Goal: Transaction & Acquisition: Purchase product/service

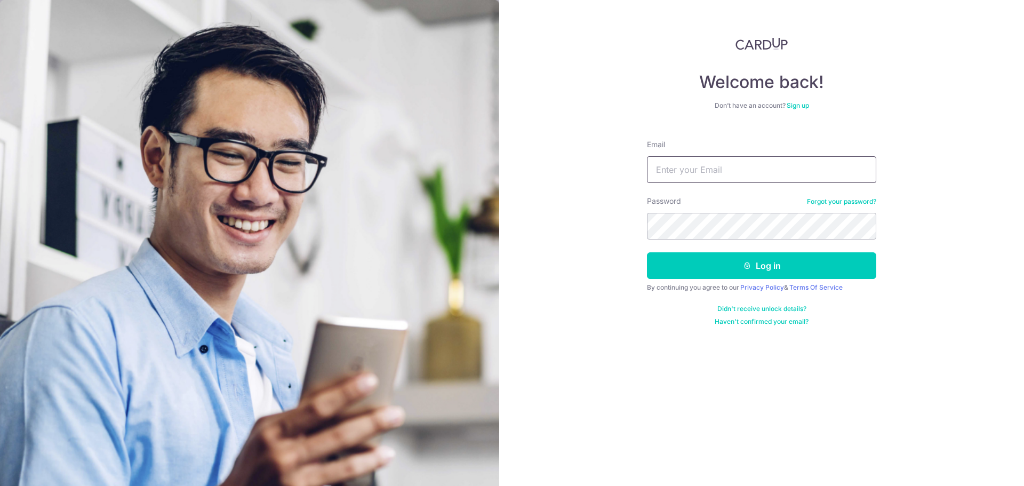
click at [785, 161] on input "Email" at bounding box center [761, 169] width 229 height 27
type input "wyho88.sg@gmail.com"
click at [647, 252] on button "Log in" at bounding box center [761, 265] width 229 height 27
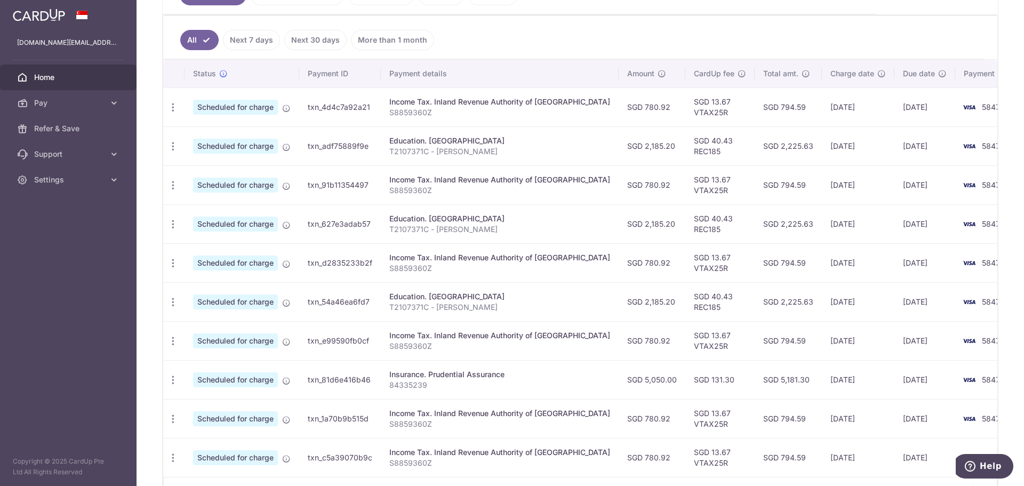
scroll to position [339, 0]
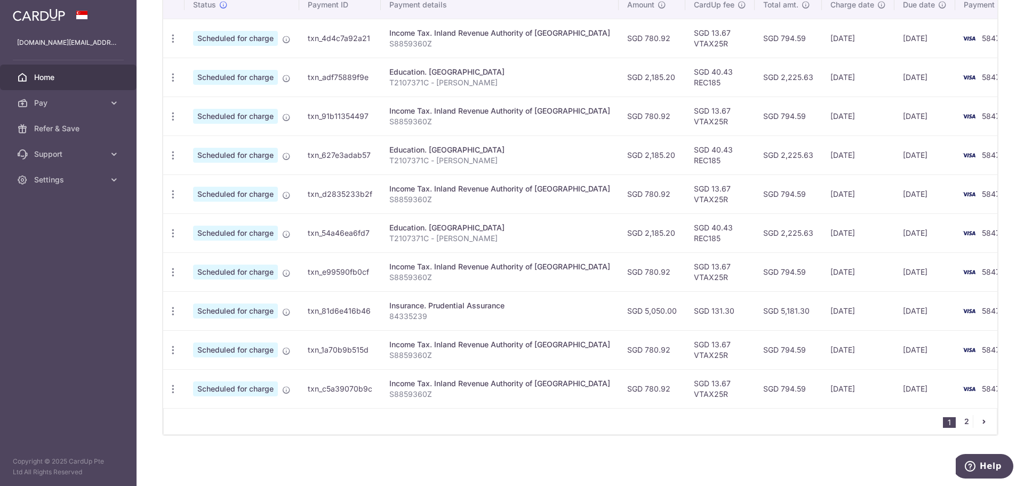
click at [961, 423] on link "2" at bounding box center [966, 421] width 13 height 13
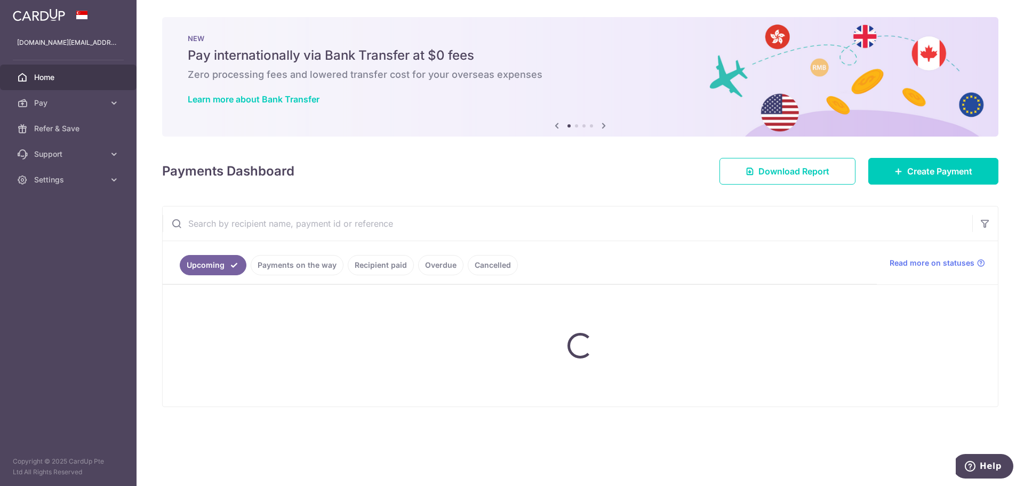
scroll to position [0, 0]
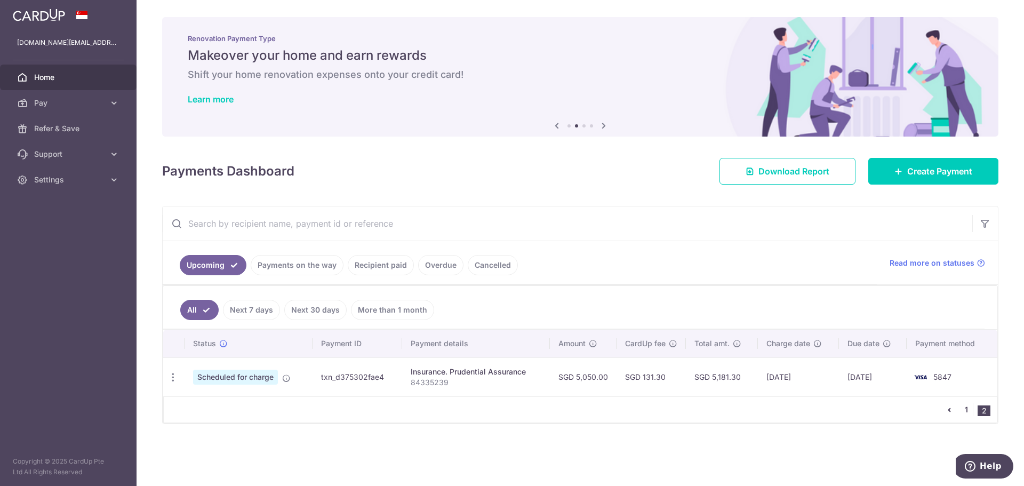
click at [971, 408] on link "1" at bounding box center [966, 409] width 13 height 13
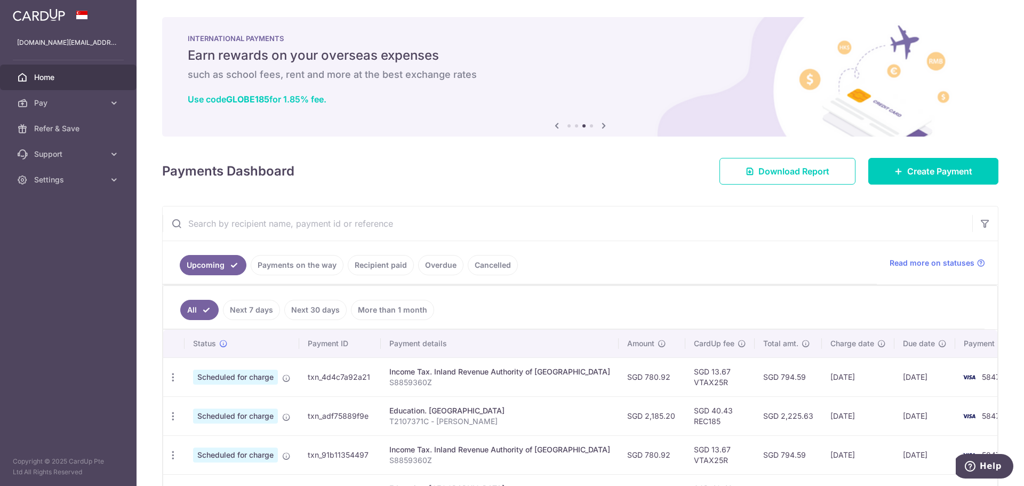
click at [558, 125] on icon at bounding box center [556, 125] width 13 height 13
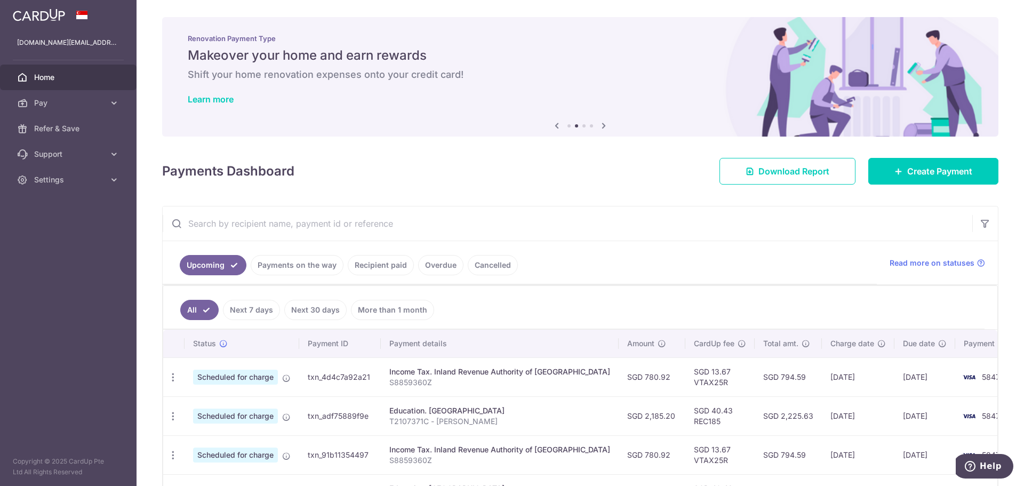
click at [558, 125] on icon at bounding box center [556, 125] width 13 height 13
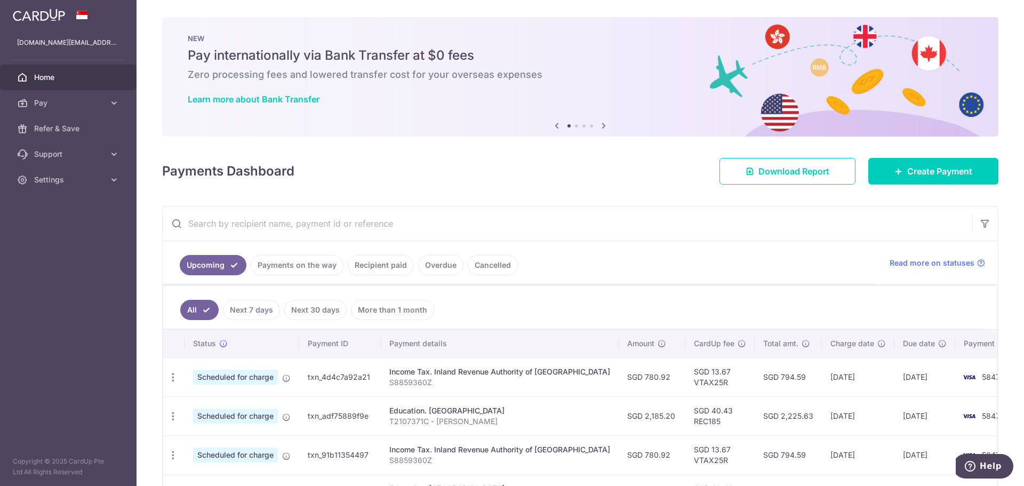
click at [558, 125] on icon at bounding box center [556, 125] width 13 height 13
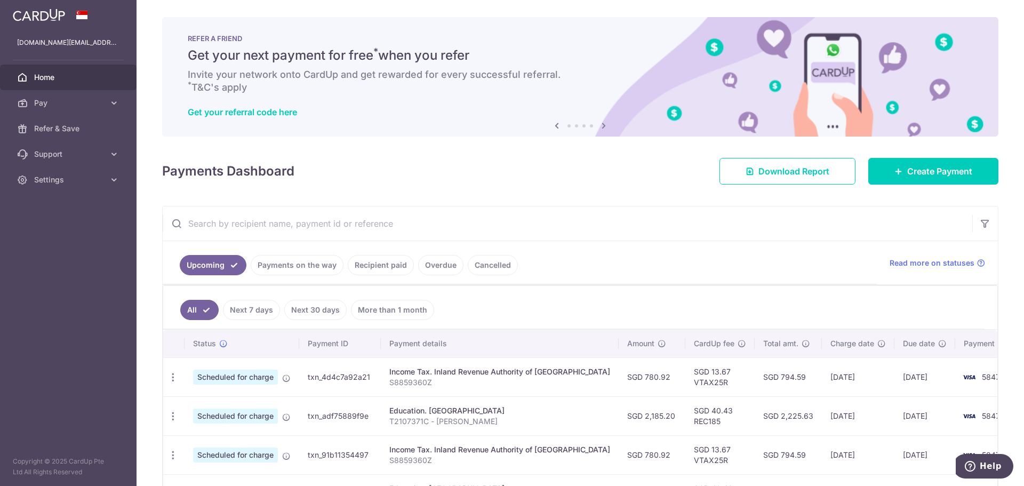
click at [558, 125] on icon at bounding box center [556, 125] width 13 height 13
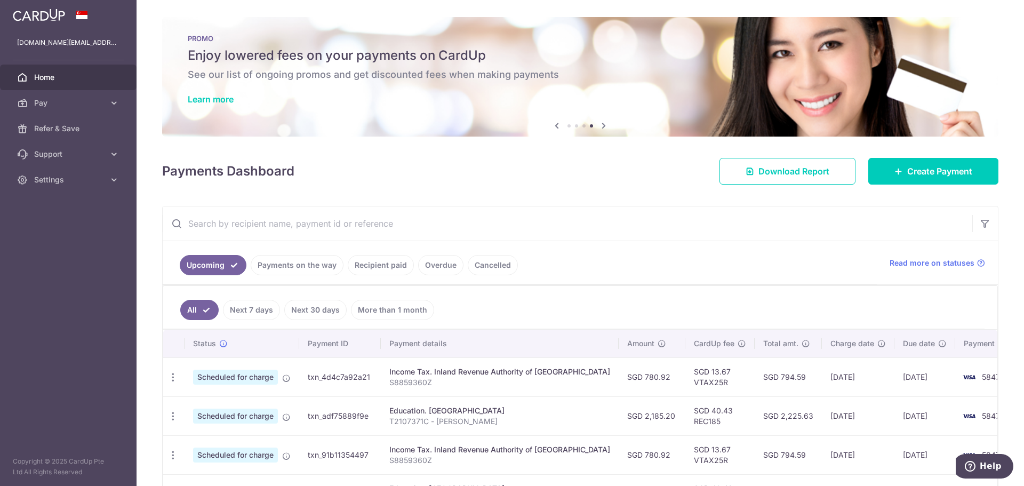
click at [600, 128] on icon at bounding box center [603, 125] width 13 height 13
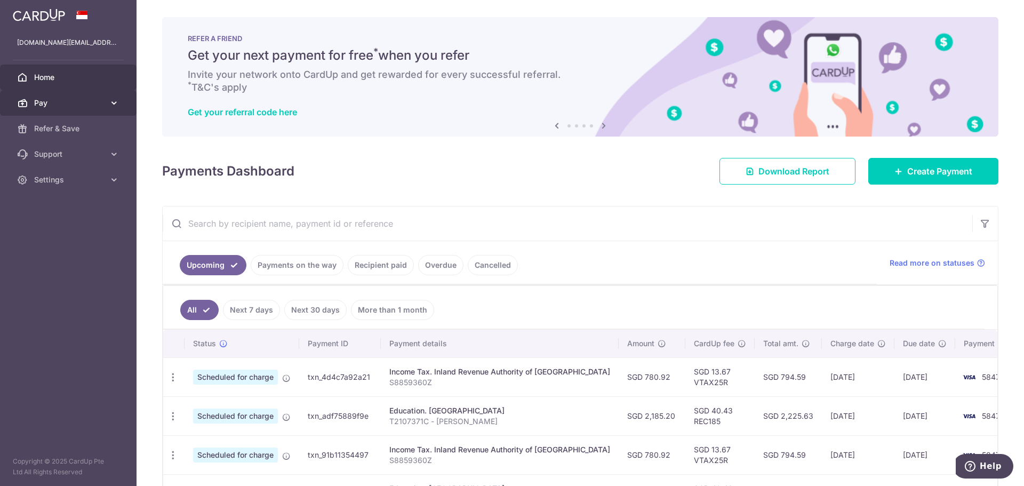
click at [80, 107] on span "Pay" at bounding box center [69, 103] width 70 height 11
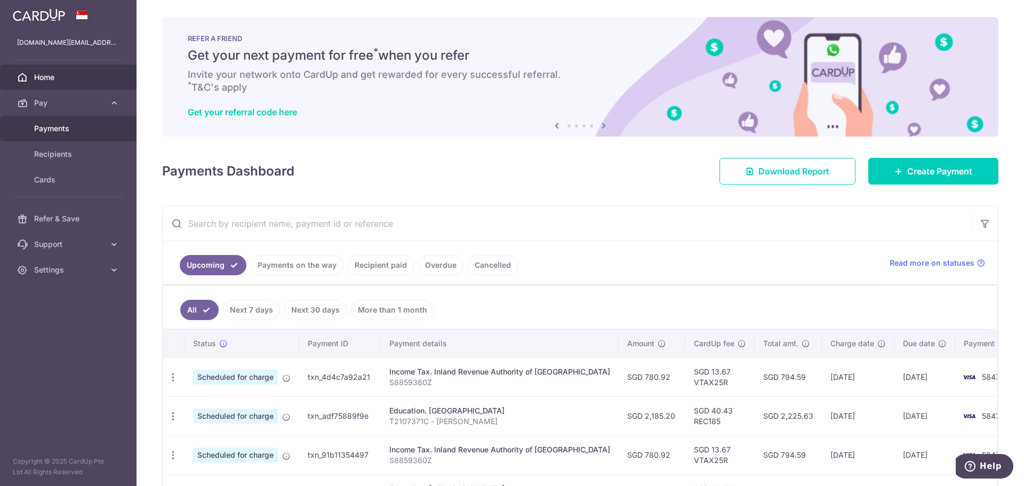
click at [81, 128] on span "Payments" at bounding box center [69, 128] width 70 height 11
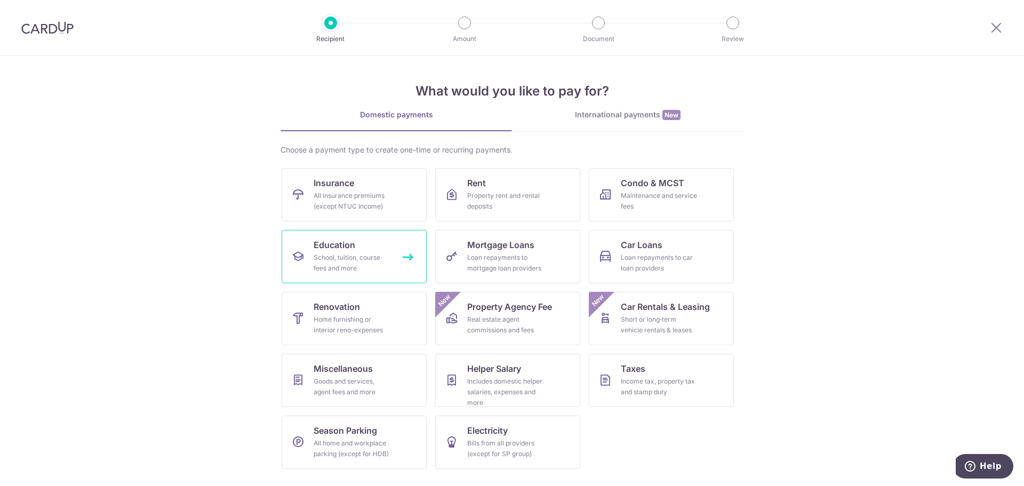
click at [344, 260] on div "School, tuition, course fees and more" at bounding box center [351, 262] width 77 height 21
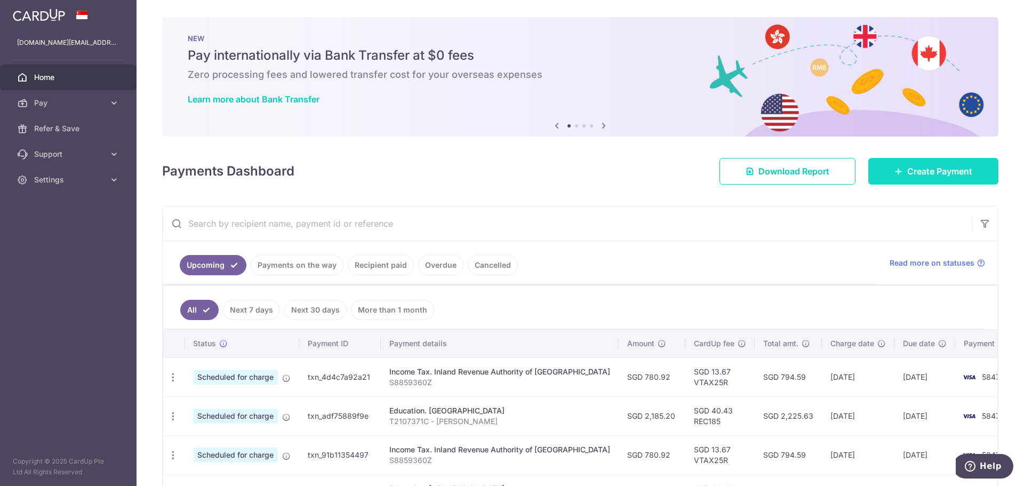
click at [907, 166] on span "Create Payment" at bounding box center [939, 171] width 65 height 13
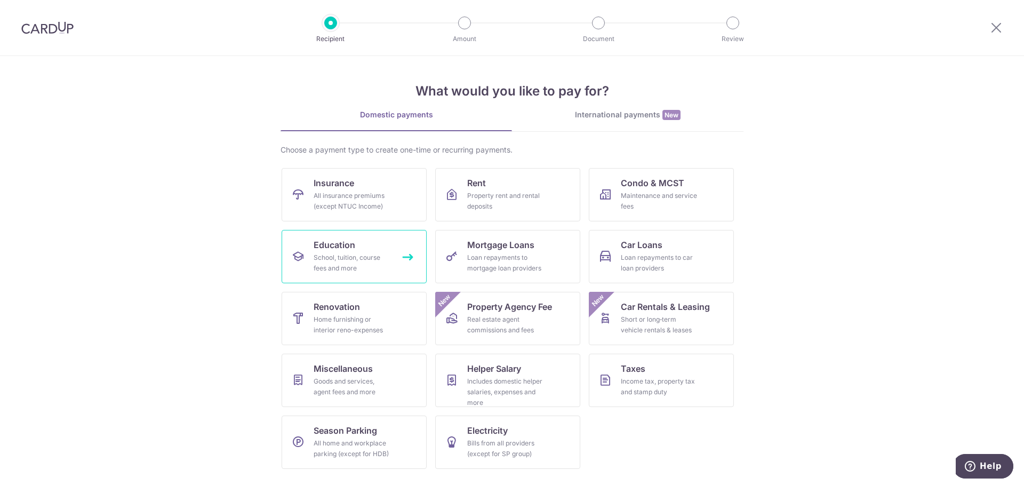
click at [337, 248] on span "Education" at bounding box center [334, 244] width 42 height 13
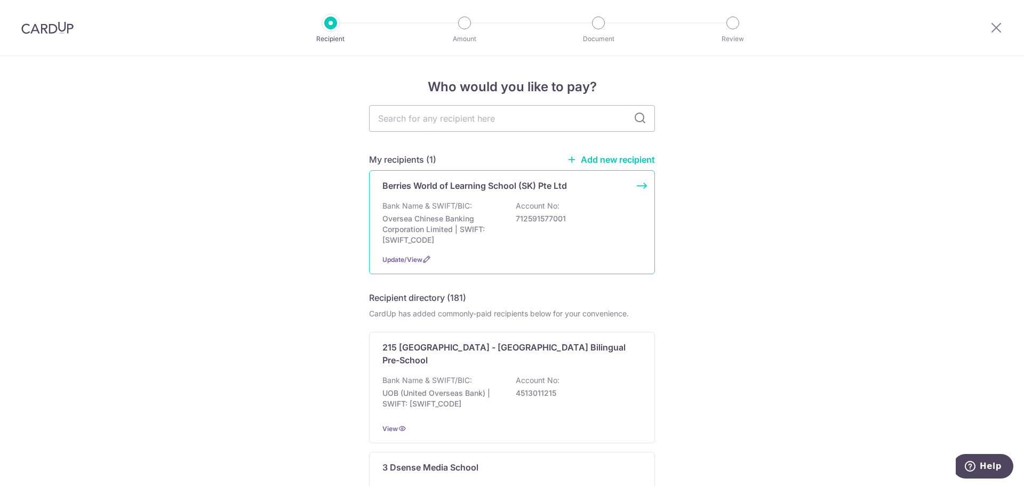
click at [503, 222] on div "Bank Name & SWIFT/BIC: Oversea Chinese Banking Corporation Limited | SWIFT: OCB…" at bounding box center [511, 222] width 259 height 45
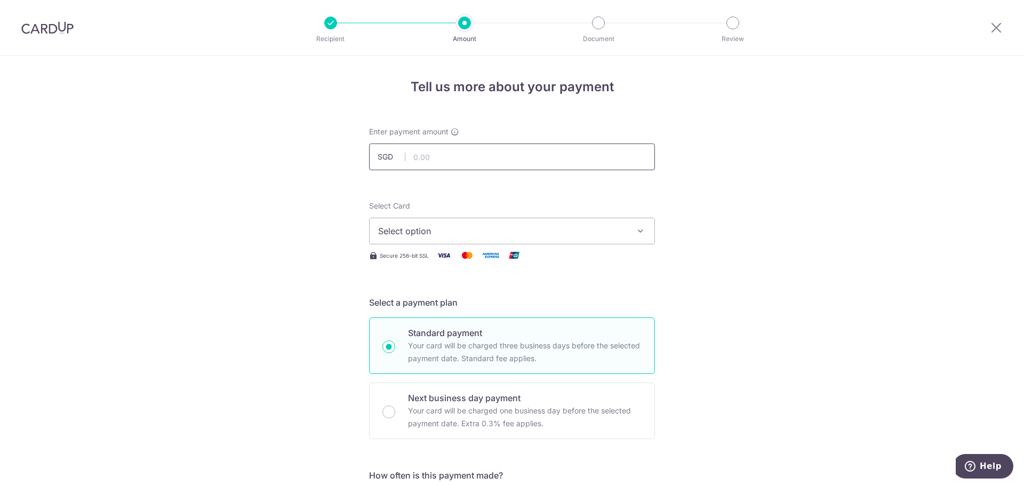
click at [448, 155] on input "text" at bounding box center [512, 156] width 286 height 27
type input "959.20"
click at [615, 233] on span "Select option" at bounding box center [502, 230] width 248 height 13
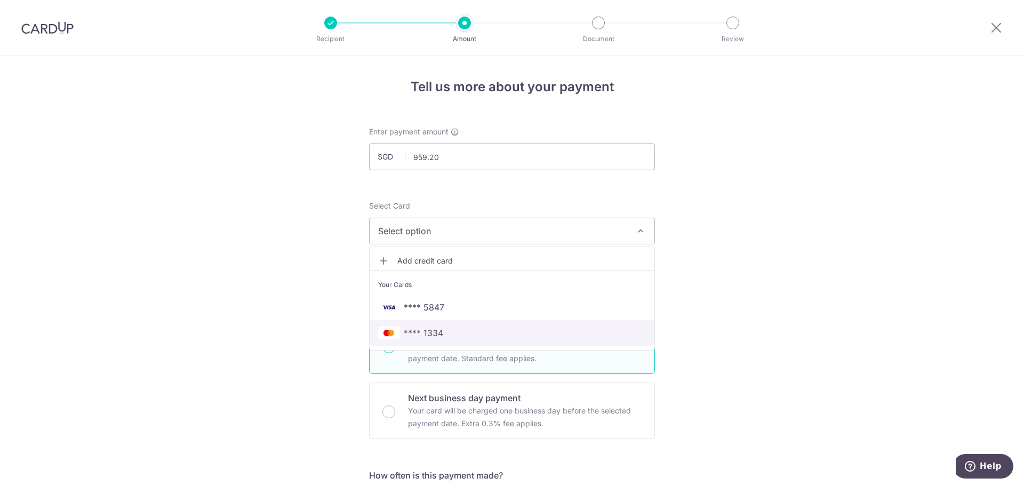
click at [464, 328] on span "**** 1334" at bounding box center [512, 332] width 268 height 13
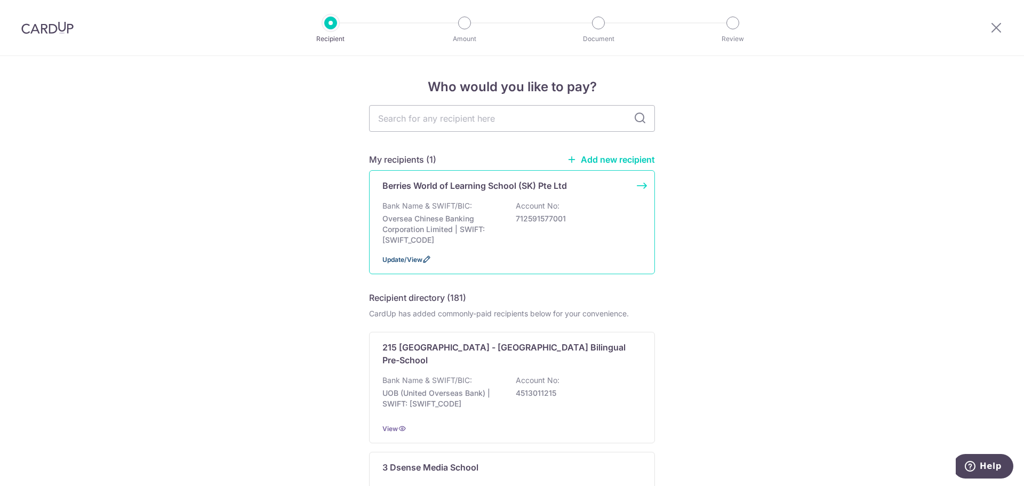
click at [410, 257] on span "Update/View" at bounding box center [402, 259] width 40 height 8
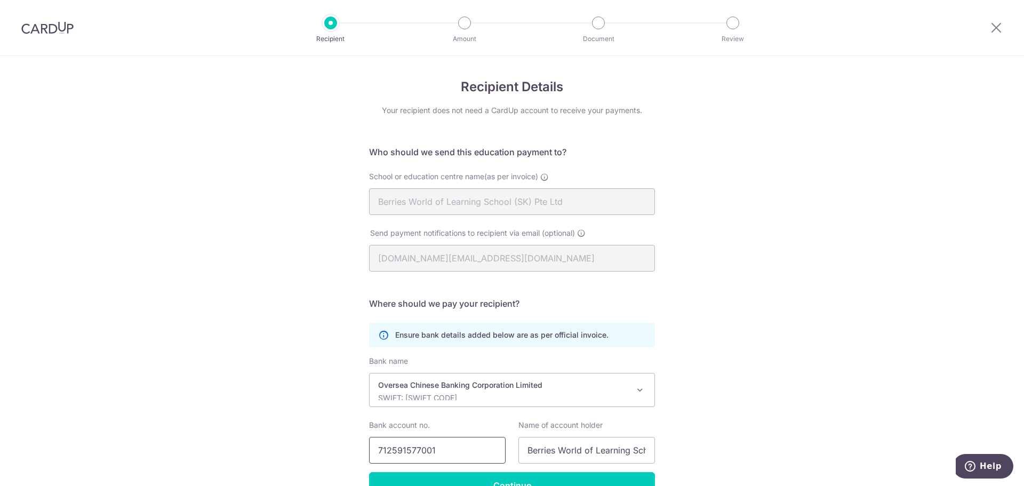
drag, startPoint x: 452, startPoint y: 453, endPoint x: 324, endPoint y: 452, distance: 127.4
click at [324, 452] on div "Recipient Details Your recipient does not need a CardUp account to receive your…" at bounding box center [512, 302] width 1024 height 493
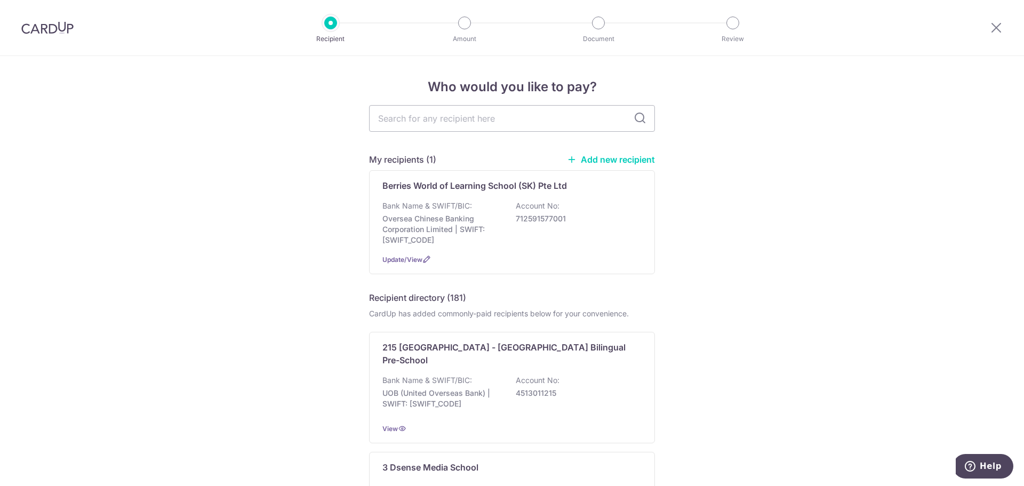
click at [596, 155] on link "Add new recipient" at bounding box center [611, 159] width 88 height 11
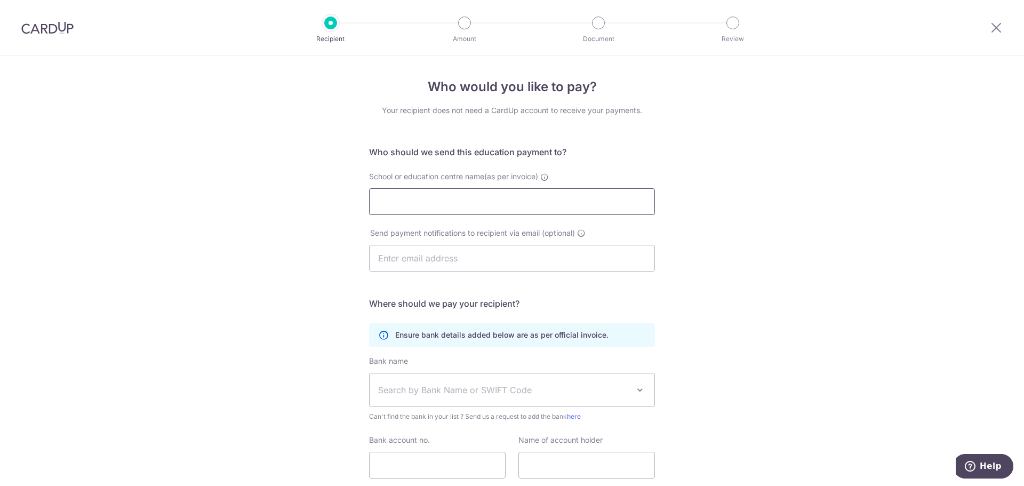
click at [505, 204] on input "School or education centre name(as per invoice)" at bounding box center [512, 201] width 286 height 27
click at [525, 200] on input "Berries World of Learning School (SK) Pte Ltd" at bounding box center [512, 201] width 286 height 27
type input "Berries World of Learning School (KB) Pte Ltd"
click at [500, 252] on input "text" at bounding box center [512, 258] width 286 height 27
type input "[DOMAIN_NAME][EMAIL_ADDRESS][DOMAIN_NAME]"
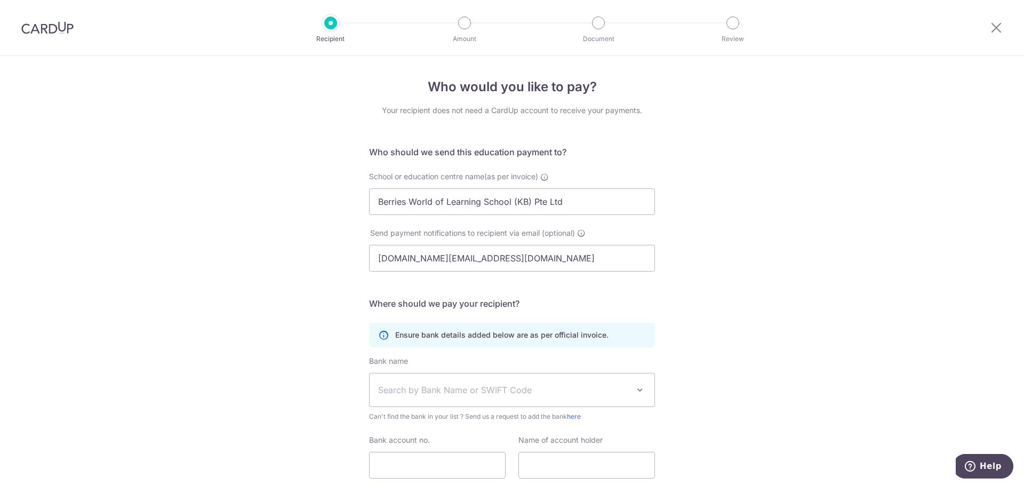
type input "[PERSON_NAME]"
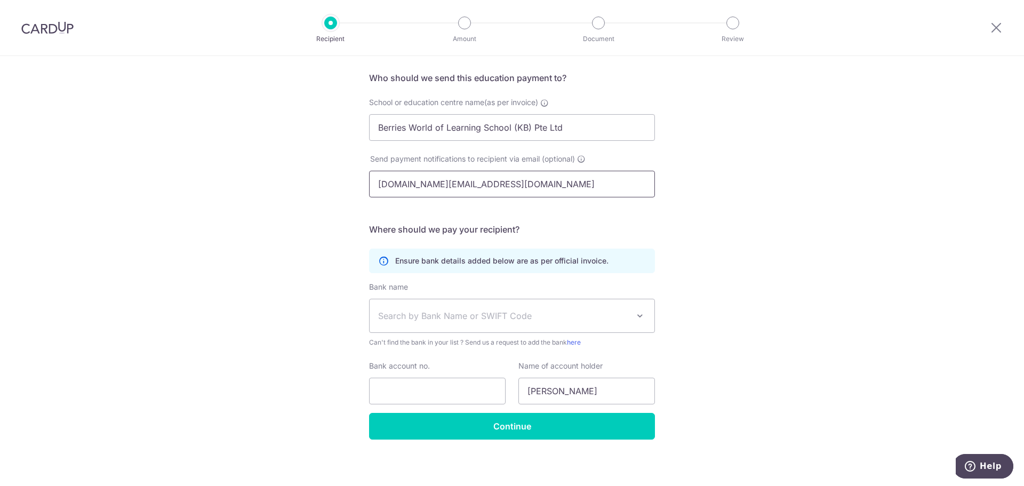
scroll to position [78, 0]
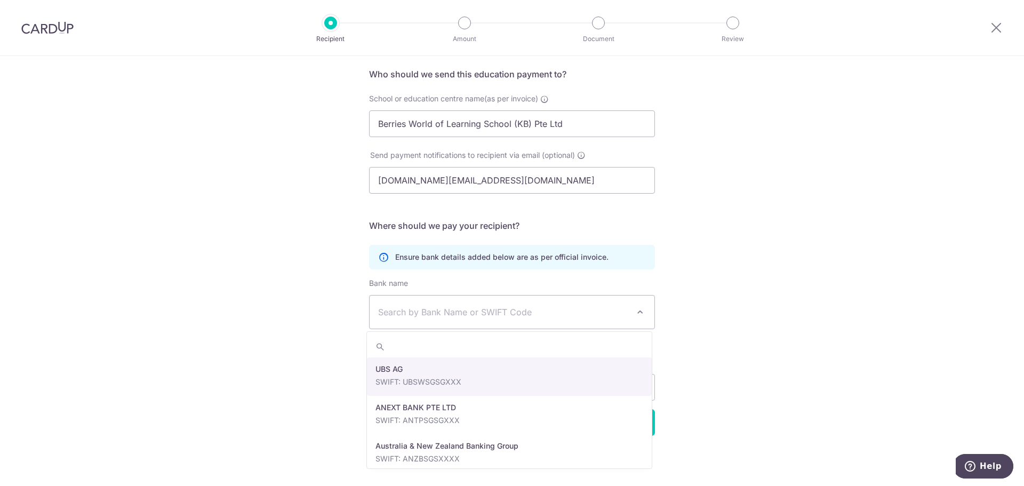
click at [504, 312] on span "Search by Bank Name or SWIFT Code" at bounding box center [503, 311] width 251 height 13
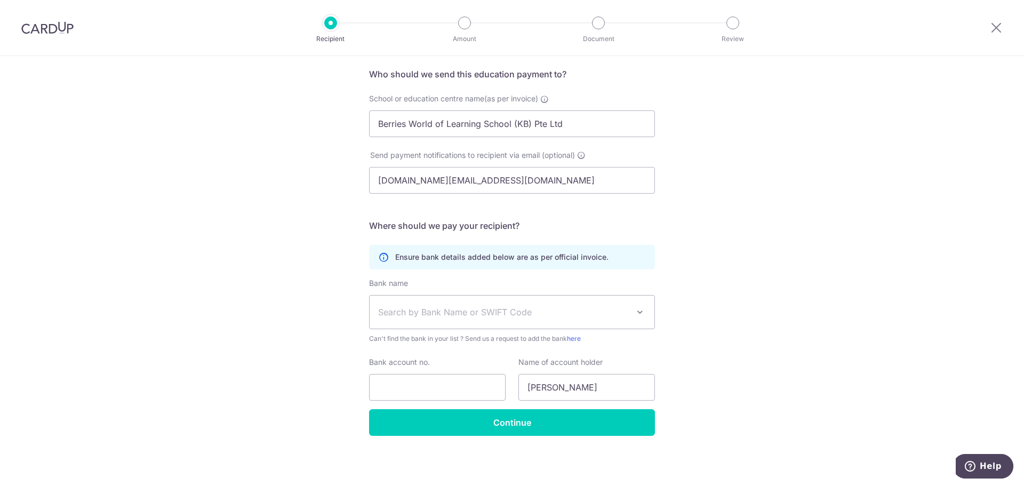
click at [476, 315] on span "Search by Bank Name or SWIFT Code" at bounding box center [503, 311] width 251 height 13
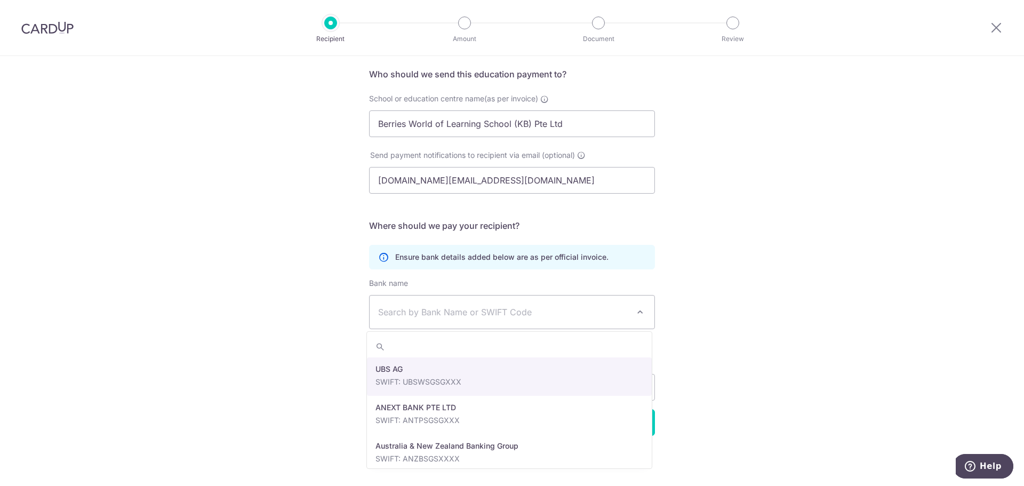
click at [476, 314] on span "Search by Bank Name or SWIFT Code" at bounding box center [503, 311] width 251 height 13
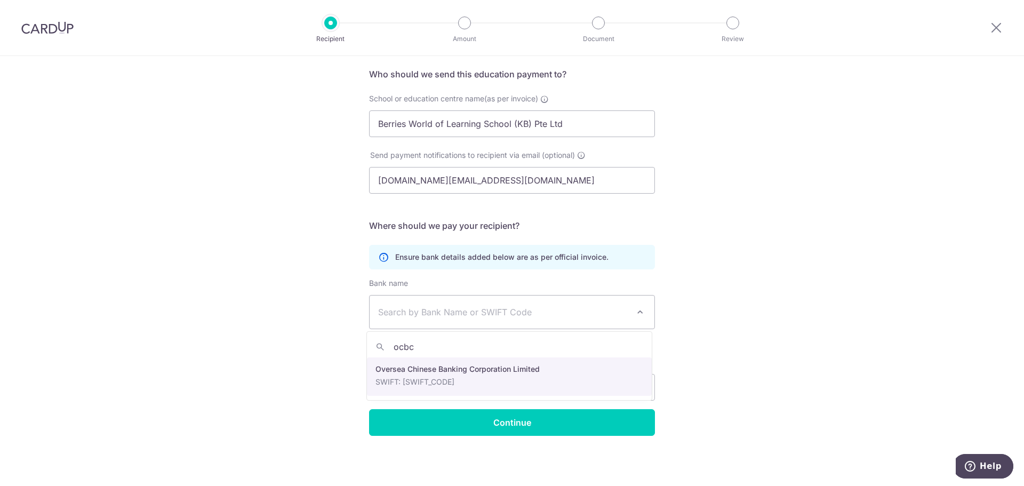
type input "ocbc"
drag, startPoint x: 510, startPoint y: 374, endPoint x: 531, endPoint y: 373, distance: 21.4
select select "12"
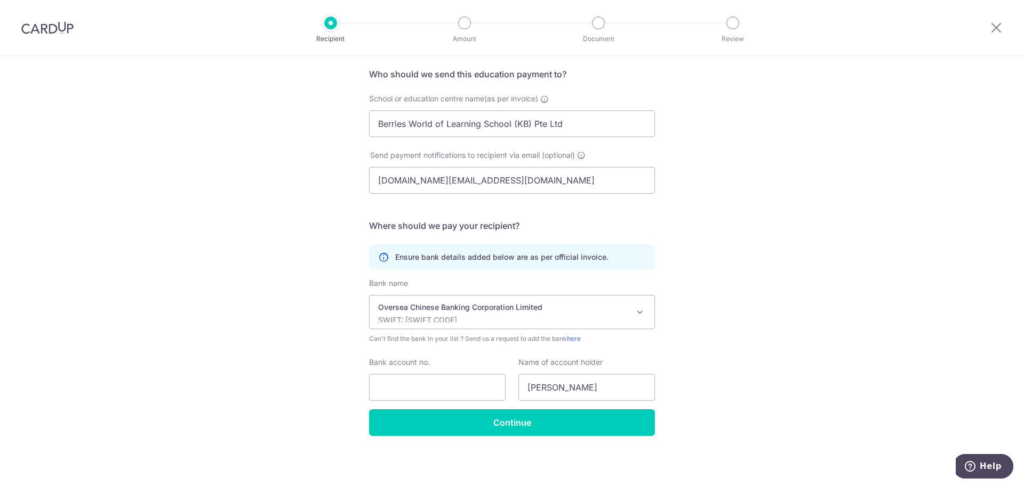
click at [565, 373] on div "Name of account holder [PERSON_NAME]" at bounding box center [586, 379] width 136 height 44
click at [476, 379] on input "Bank account no." at bounding box center [437, 387] width 136 height 27
paste input "712591577001"
type input "712591577001"
drag, startPoint x: 594, startPoint y: 390, endPoint x: 501, endPoint y: 383, distance: 94.1
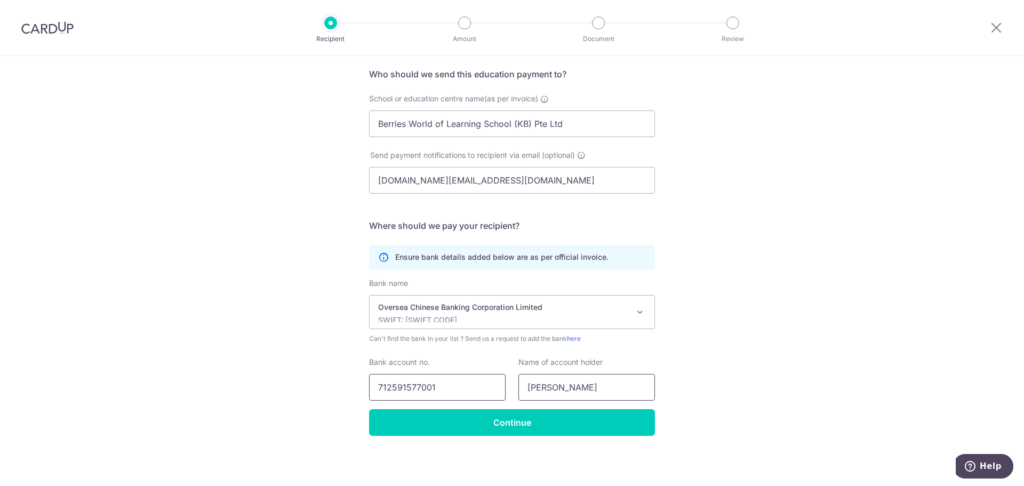
click at [501, 383] on div "Bank account no. [FINANCIAL_ID] Name of account holder [PERSON_NAME]" at bounding box center [512, 379] width 299 height 44
type input "Berries World of Learning School"
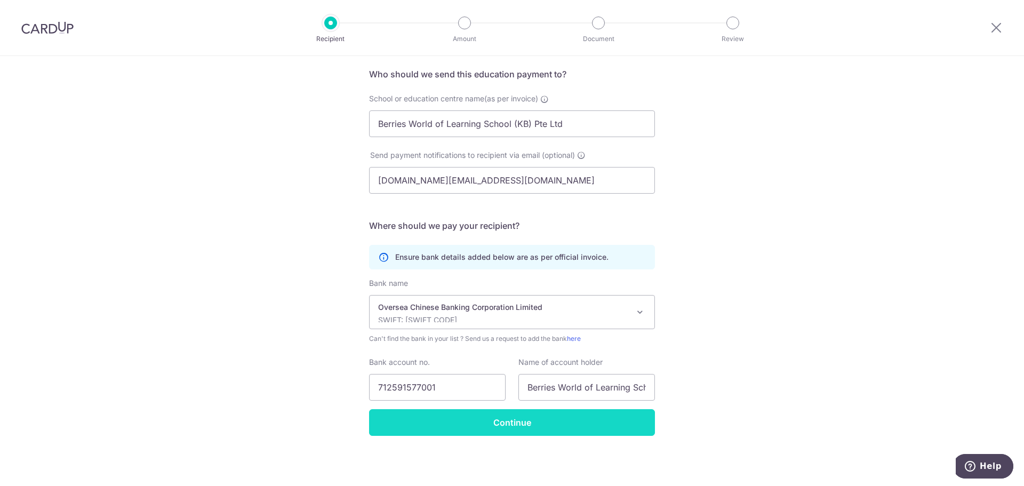
click at [513, 428] on input "Continue" at bounding box center [512, 422] width 286 height 27
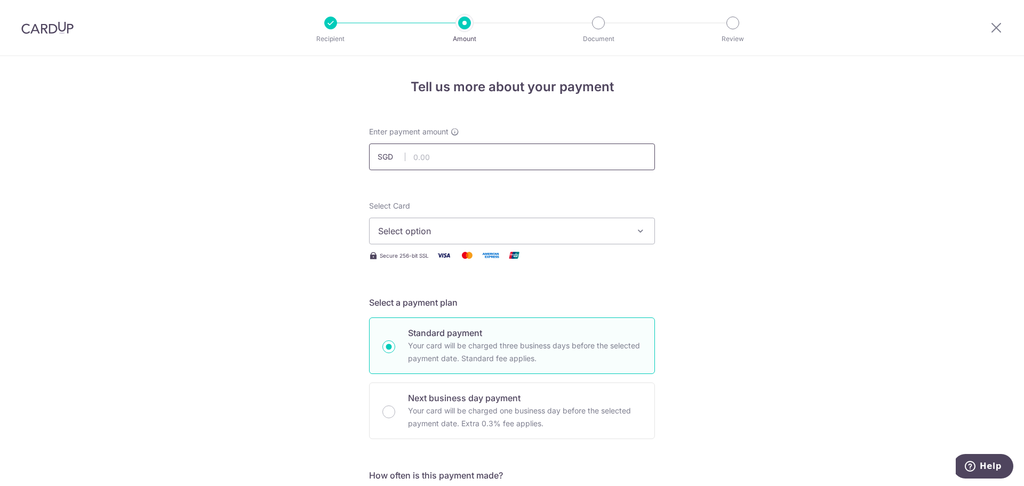
click at [536, 159] on input "text" at bounding box center [512, 156] width 286 height 27
type input "959.20"
click at [585, 227] on button "Select option" at bounding box center [512, 231] width 286 height 27
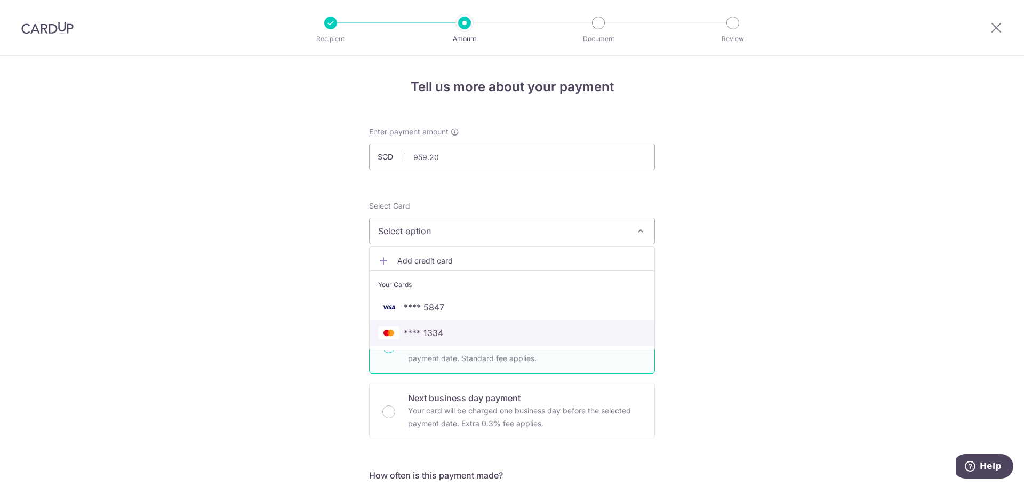
click at [448, 332] on span "**** 1334" at bounding box center [512, 332] width 268 height 13
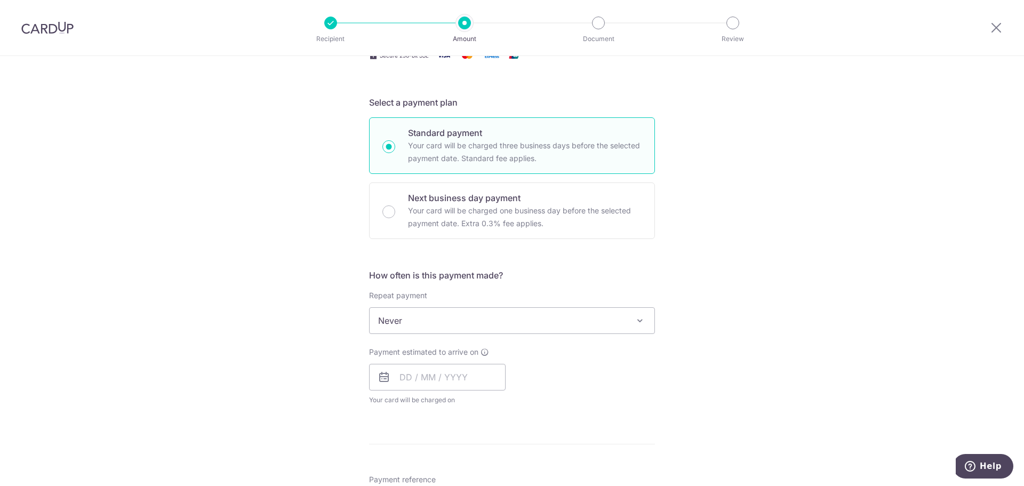
scroll to position [213, 0]
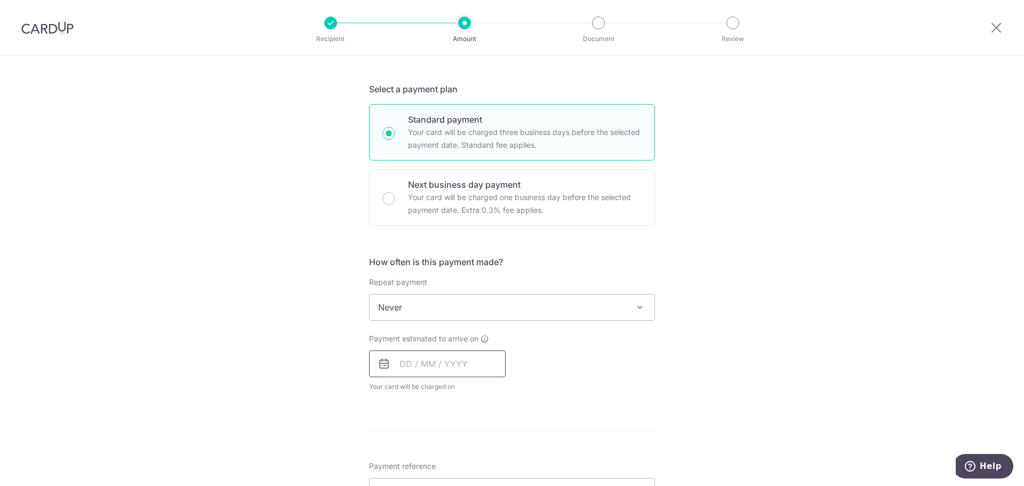
click at [469, 357] on input "text" at bounding box center [437, 363] width 136 height 27
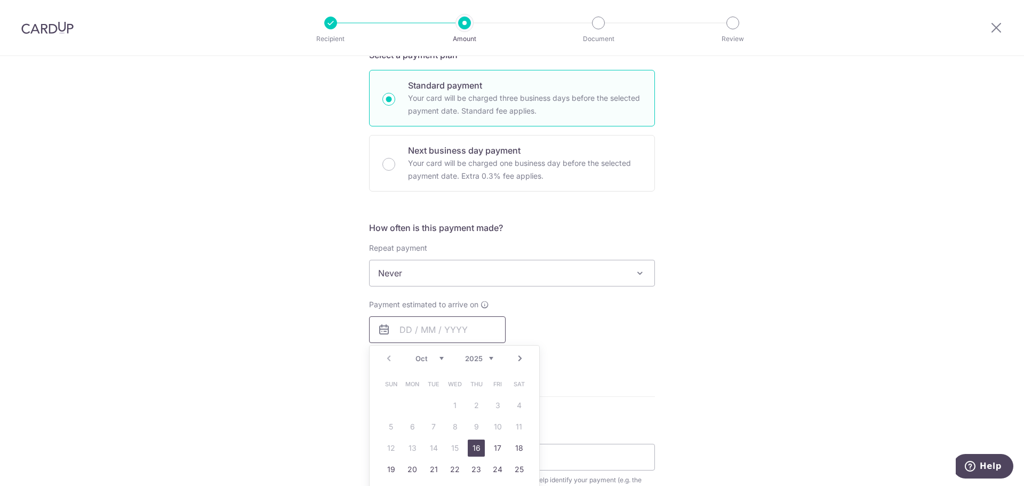
scroll to position [267, 0]
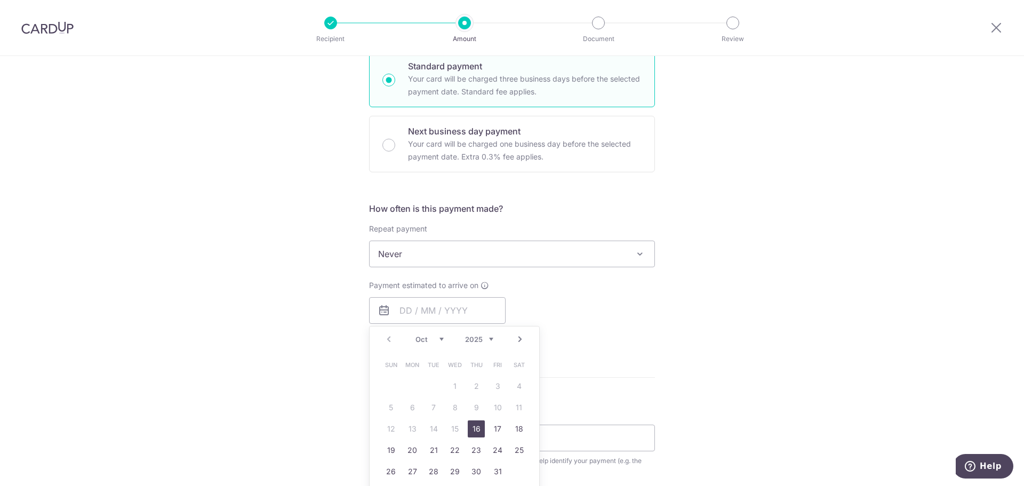
click at [473, 430] on link "16" at bounding box center [476, 428] width 17 height 17
type input "16/10/2025"
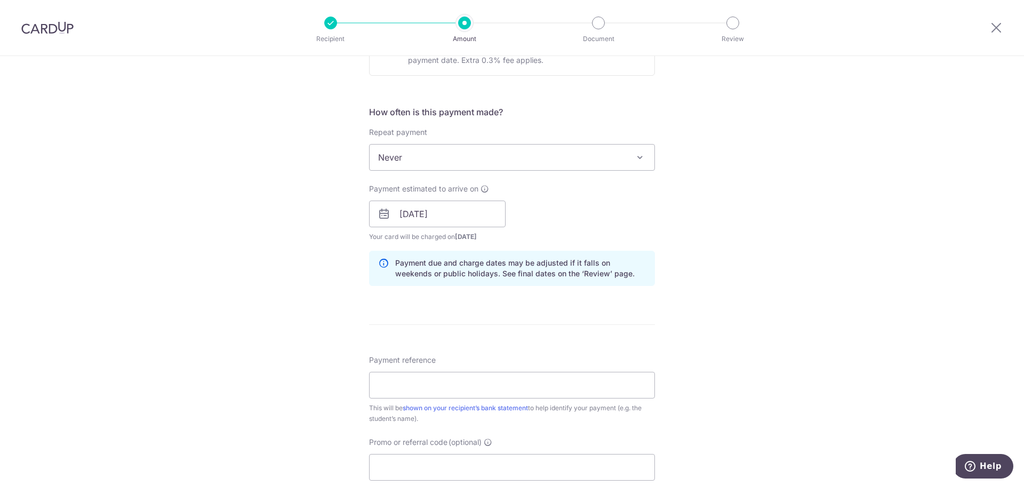
scroll to position [373, 0]
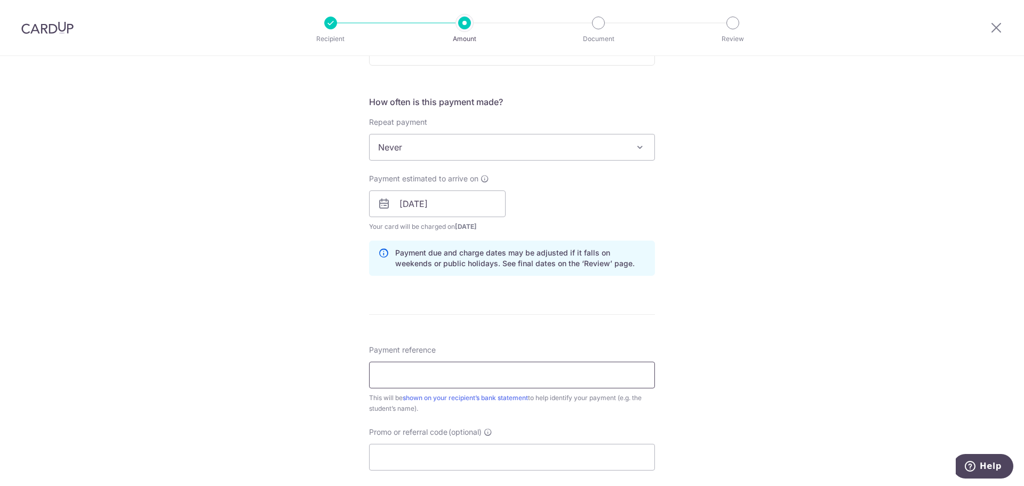
click at [484, 381] on input "Payment reference" at bounding box center [512, 374] width 286 height 27
click at [484, 377] on input "L250627 Chen Yue Han LT-I25000534" at bounding box center [512, 374] width 286 height 27
drag, startPoint x: 511, startPoint y: 376, endPoint x: 553, endPoint y: 377, distance: 42.1
click at [553, 377] on input "L250627 Chen Yue Han LT-I25000534" at bounding box center [512, 374] width 286 height 27
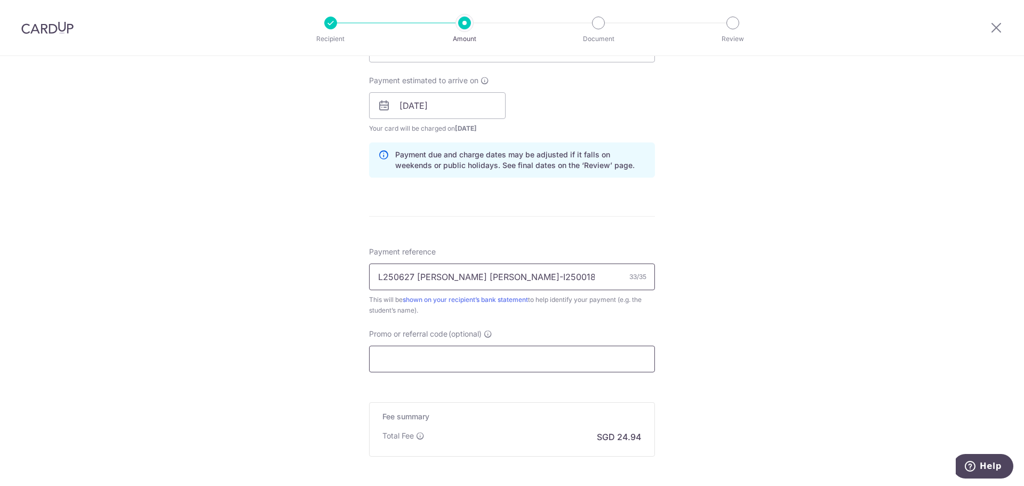
scroll to position [480, 0]
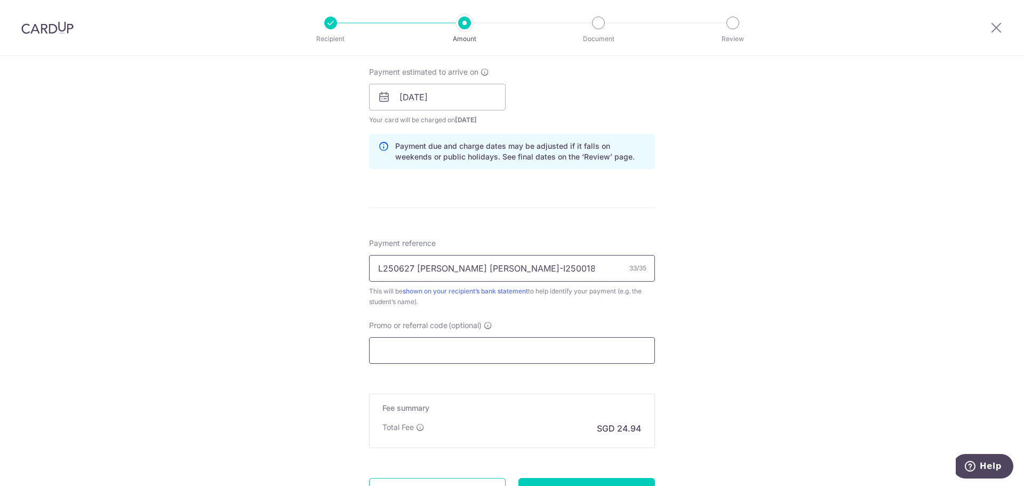
type input "L250627 Chen Yue Han LT-I25001876"
click at [482, 353] on input "Promo or referral code (optional)" at bounding box center [512, 350] width 286 height 27
paste input "OFF225"
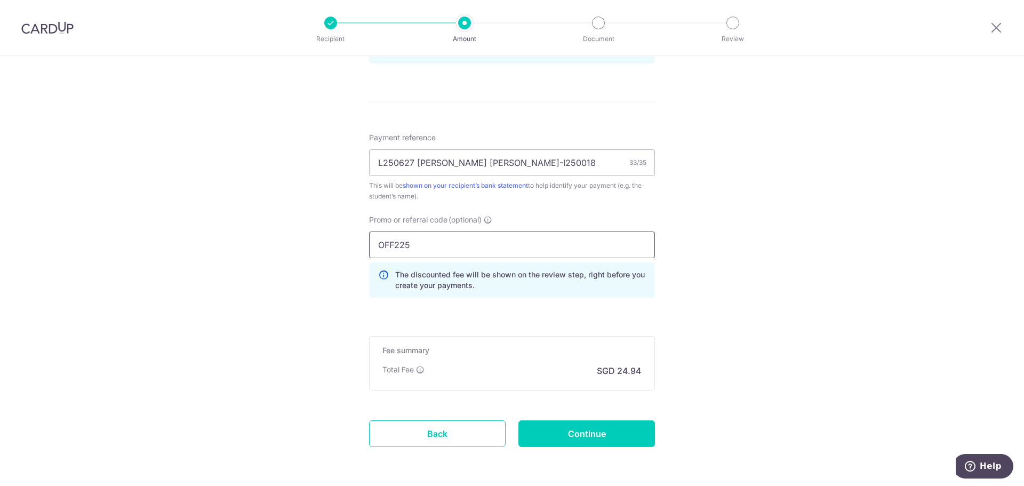
scroll to position [586, 0]
type input "OFF225"
click at [579, 436] on input "Continue" at bounding box center [586, 432] width 136 height 27
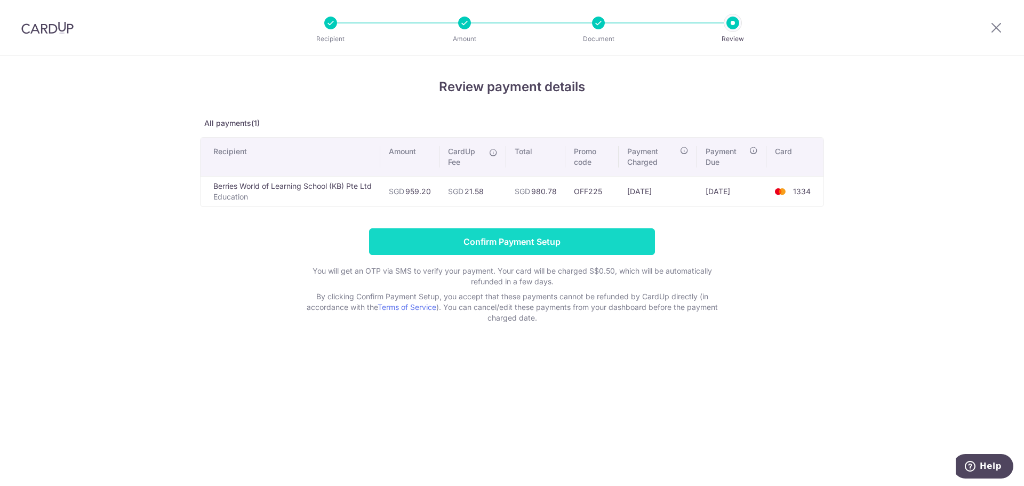
click at [538, 243] on input "Confirm Payment Setup" at bounding box center [512, 241] width 286 height 27
